Goal: Navigation & Orientation: Find specific page/section

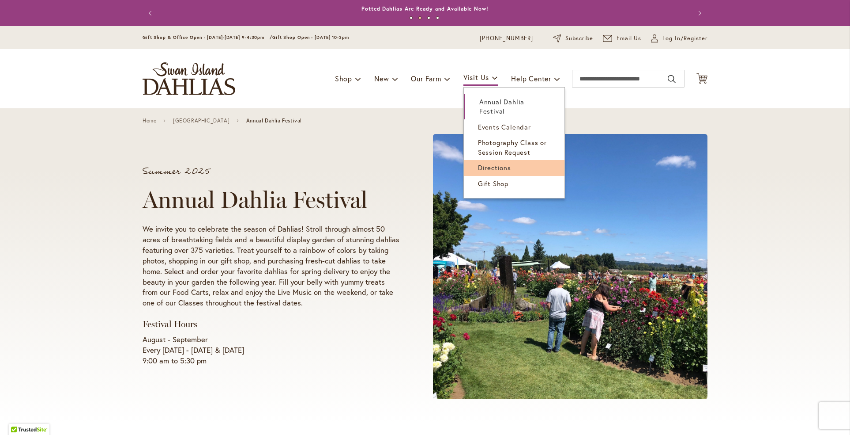
click at [485, 162] on link "Directions" at bounding box center [514, 167] width 101 height 15
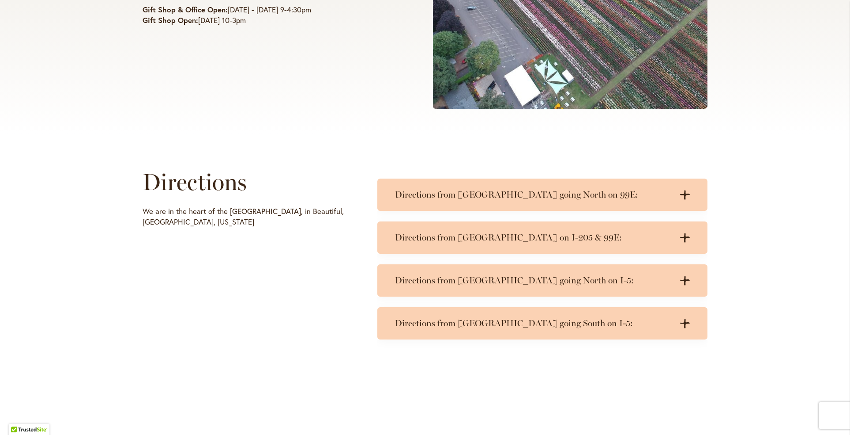
scroll to position [292, 0]
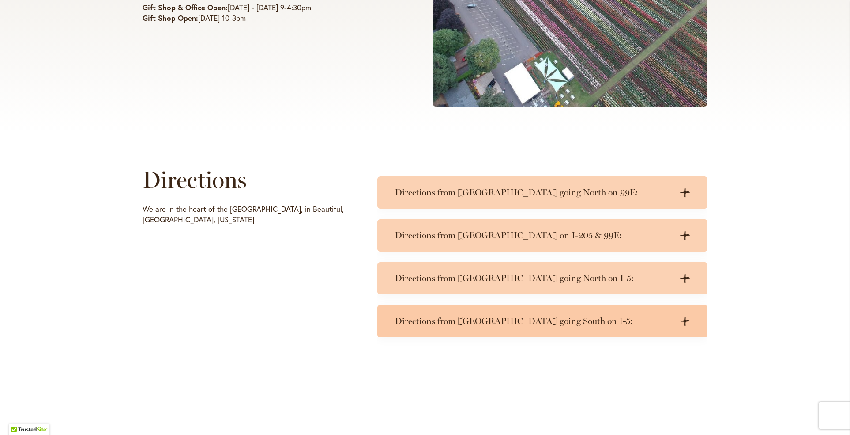
click at [686, 325] on div ".cls-1 { fill: #3c2616; stroke-width: 0px; } .cls-1 { fill: #3c2616; stroke-wid…" at bounding box center [682, 320] width 18 height 11
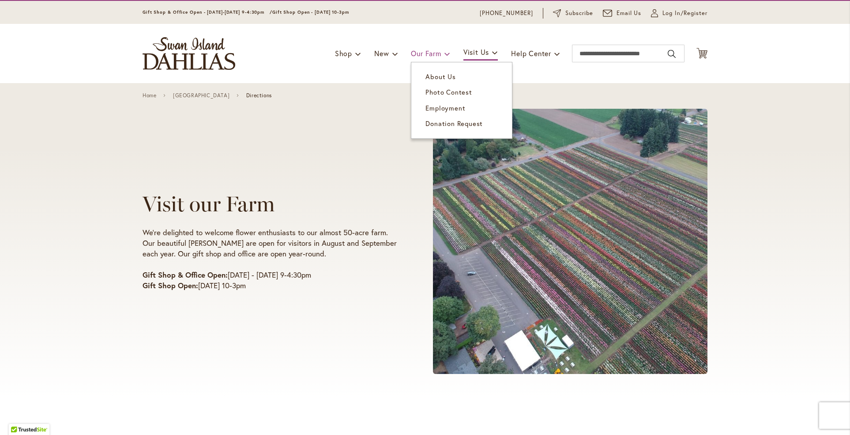
scroll to position [26, 0]
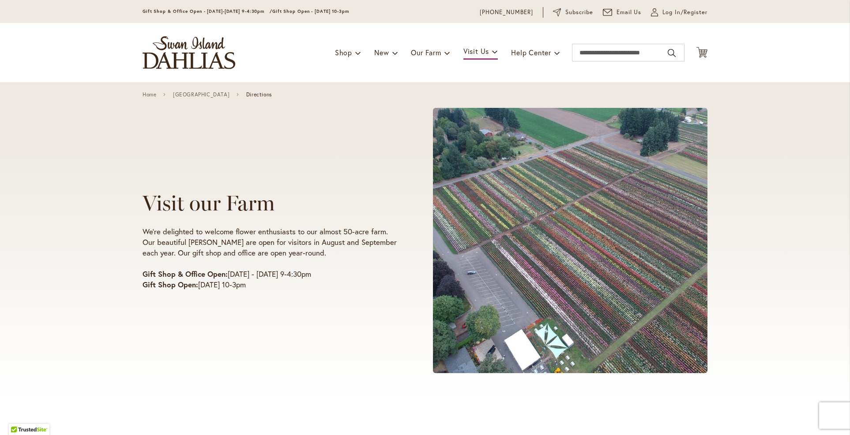
click at [203, 64] on img "store logo" at bounding box center [189, 52] width 93 height 33
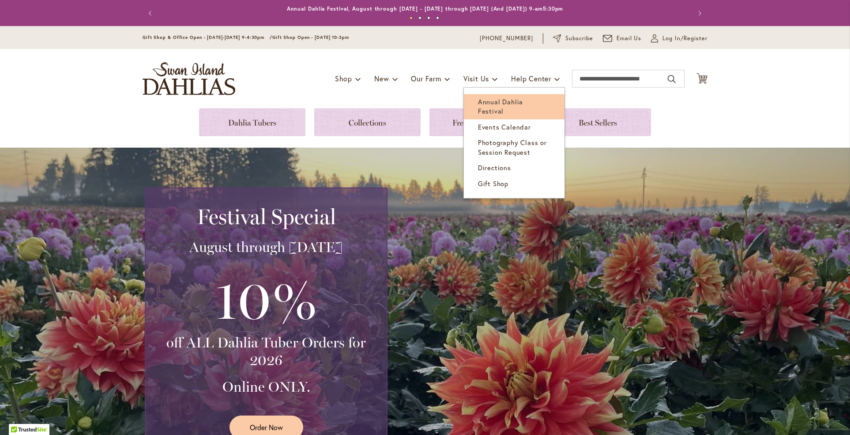
click at [518, 99] on span "Annual Dahlia Festival" at bounding box center [500, 106] width 45 height 18
